Goal: Browse casually

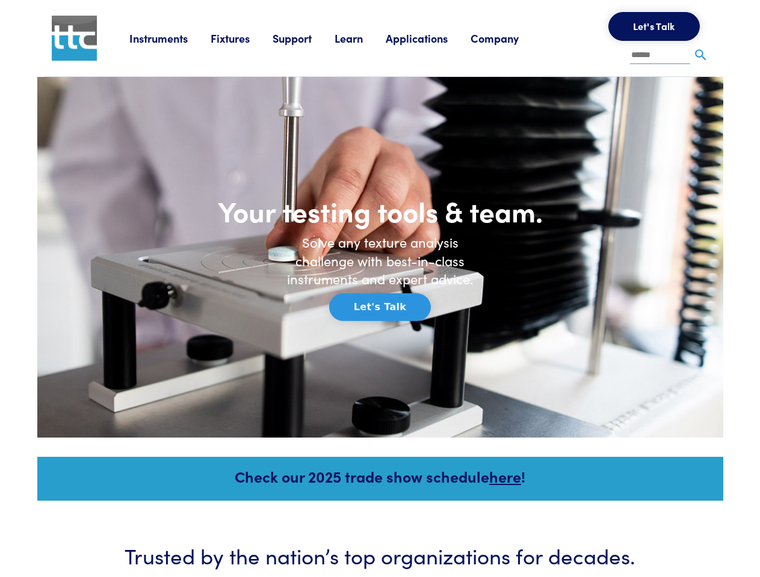
click at [379, 289] on h6 "Solve any texture analysis challenge with best-in-class instruments and expert …" at bounding box center [380, 260] width 204 height 55
click at [170, 38] on link "Instruments" at bounding box center [169, 38] width 81 height 15
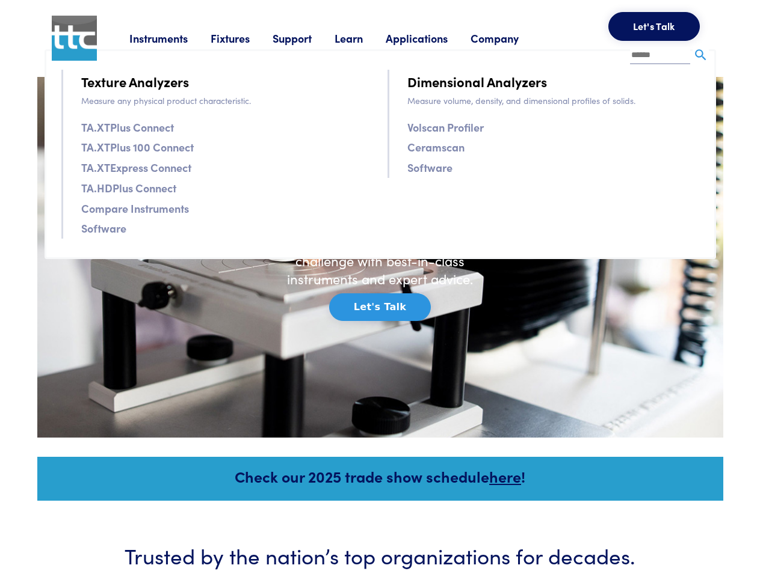
click at [243, 38] on link "Fixtures" at bounding box center [241, 38] width 62 height 15
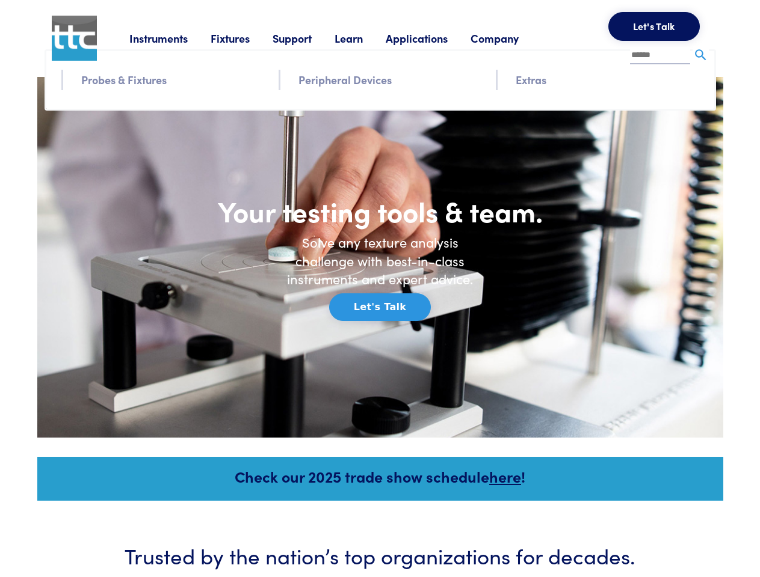
click at [305, 38] on link "Support" at bounding box center [303, 38] width 62 height 15
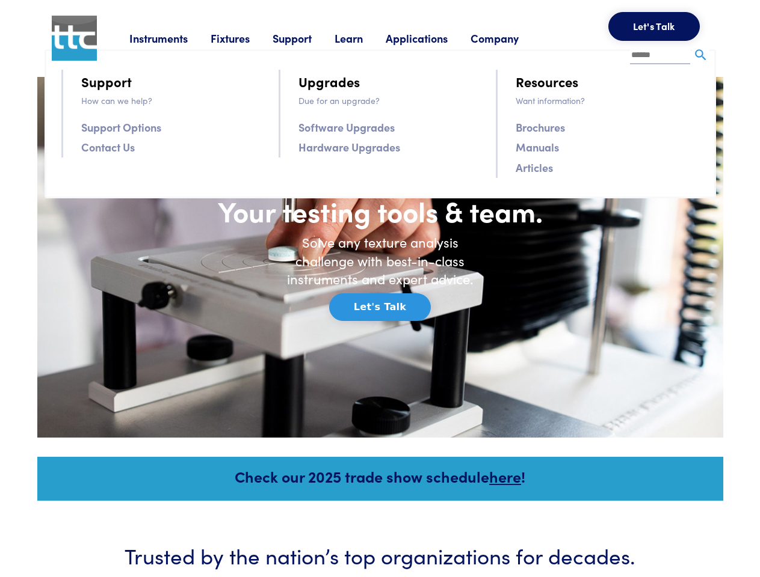
click at [363, 38] on link "Learn" at bounding box center [359, 38] width 51 height 15
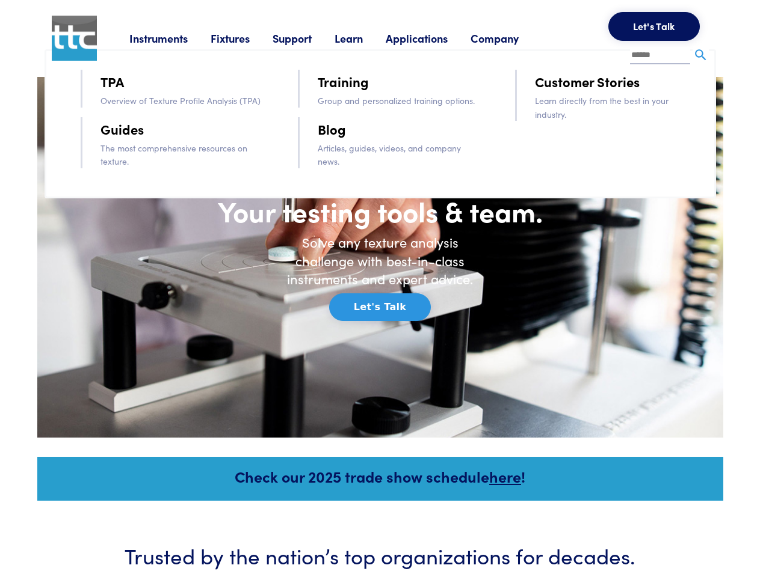
click at [432, 38] on link "Applications" at bounding box center [427, 38] width 85 height 15
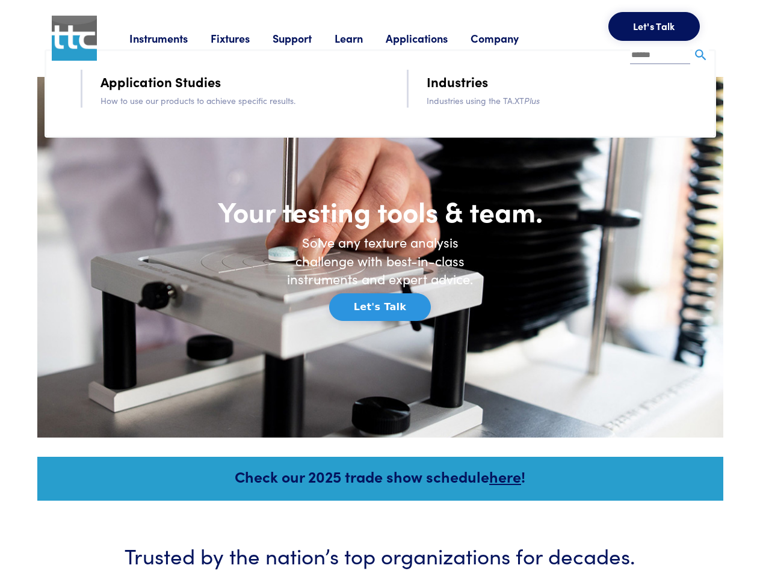
click at [510, 38] on link "Company" at bounding box center [505, 38] width 71 height 15
